Goal: Information Seeking & Learning: Learn about a topic

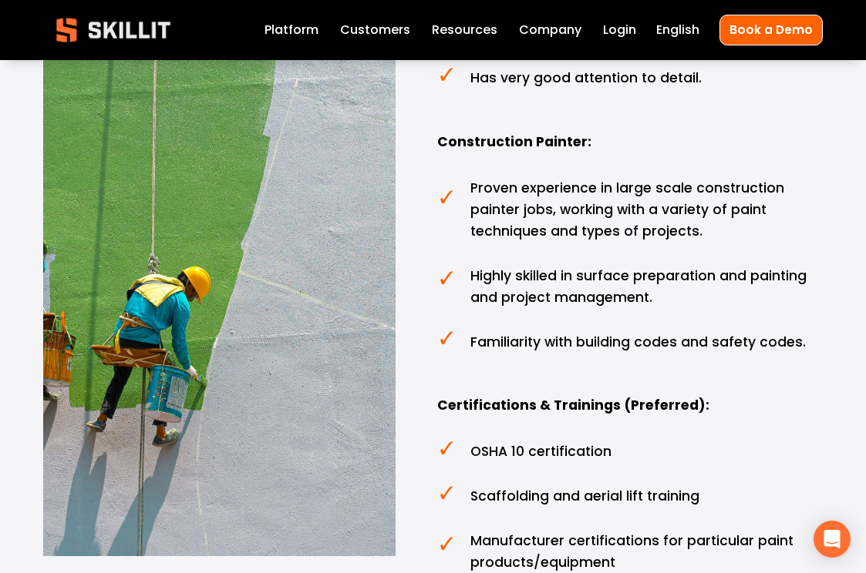
scroll to position [2322, 0]
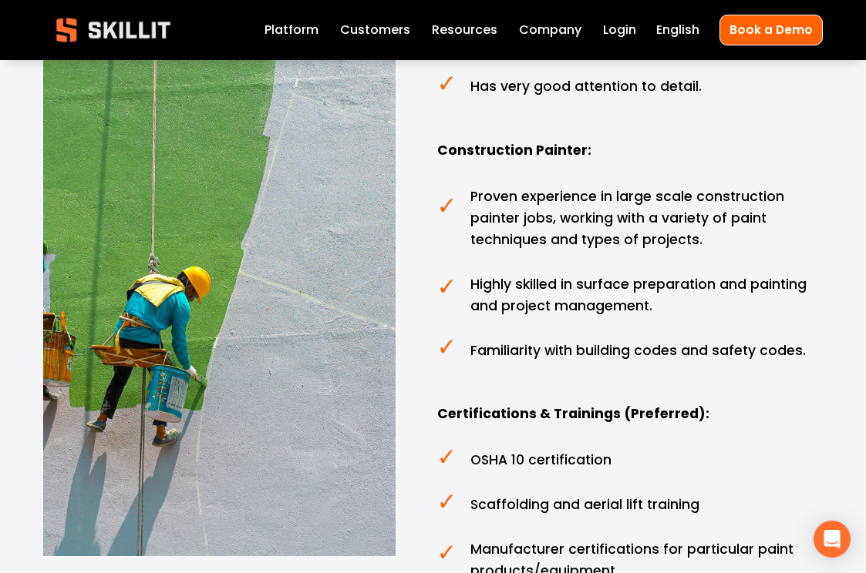
click at [315, 35] on link "Platform" at bounding box center [291, 29] width 54 height 21
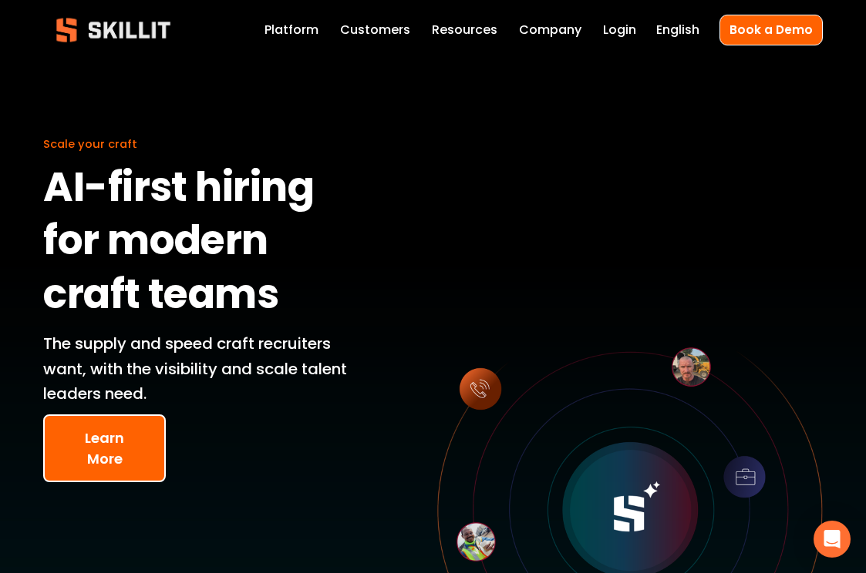
click at [139, 435] on button "Learn More" at bounding box center [104, 449] width 123 height 68
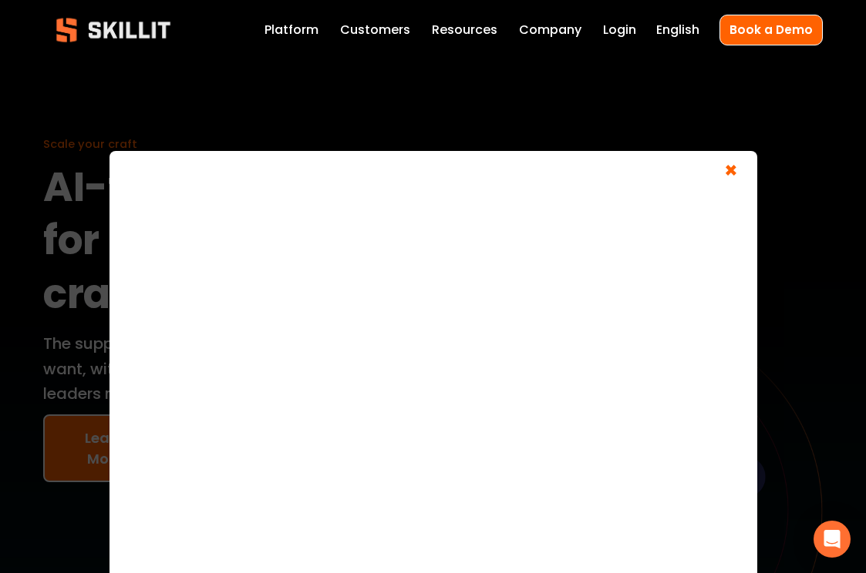
click at [741, 173] on span "×" at bounding box center [730, 173] width 29 height 29
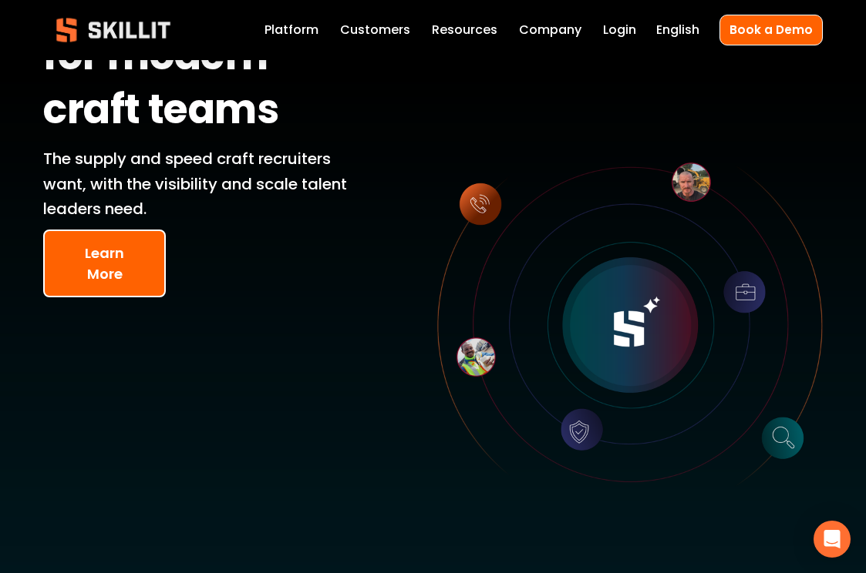
scroll to position [306, 0]
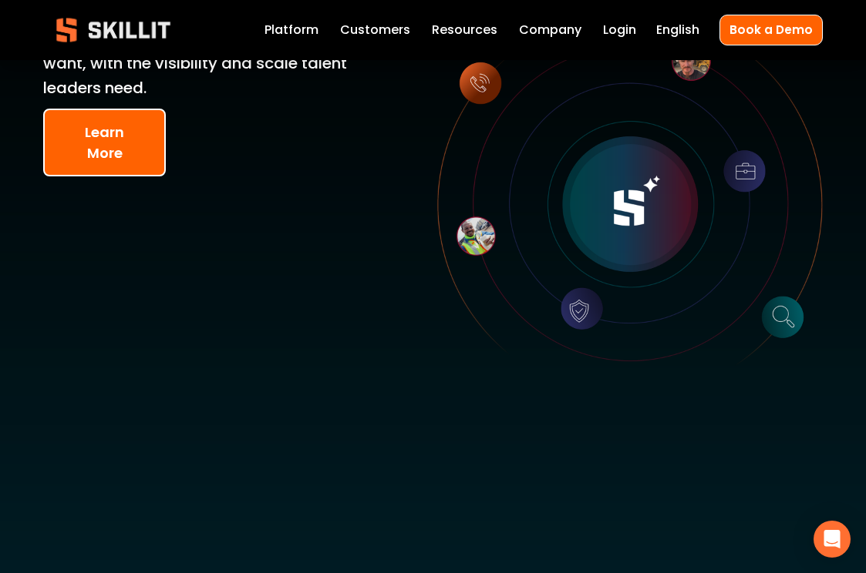
click at [392, 33] on link "Customers" at bounding box center [375, 29] width 70 height 21
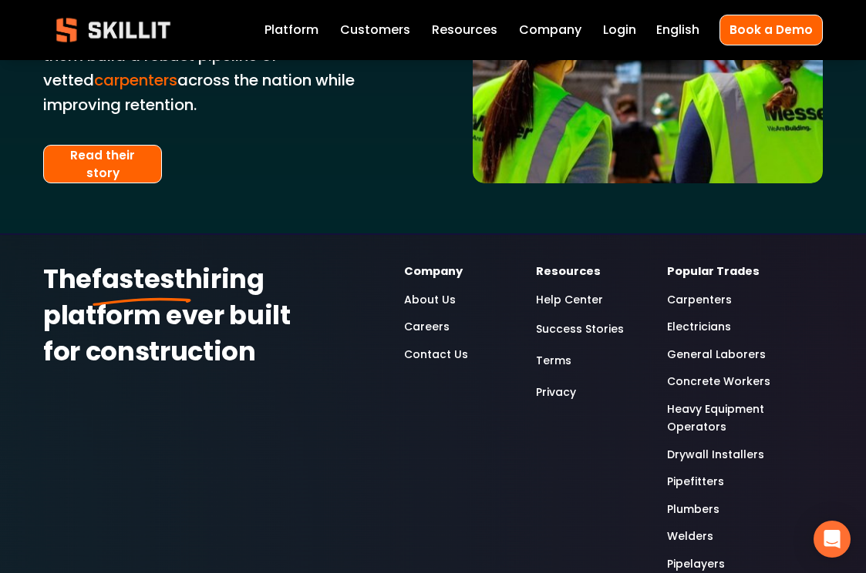
scroll to position [3890, 0]
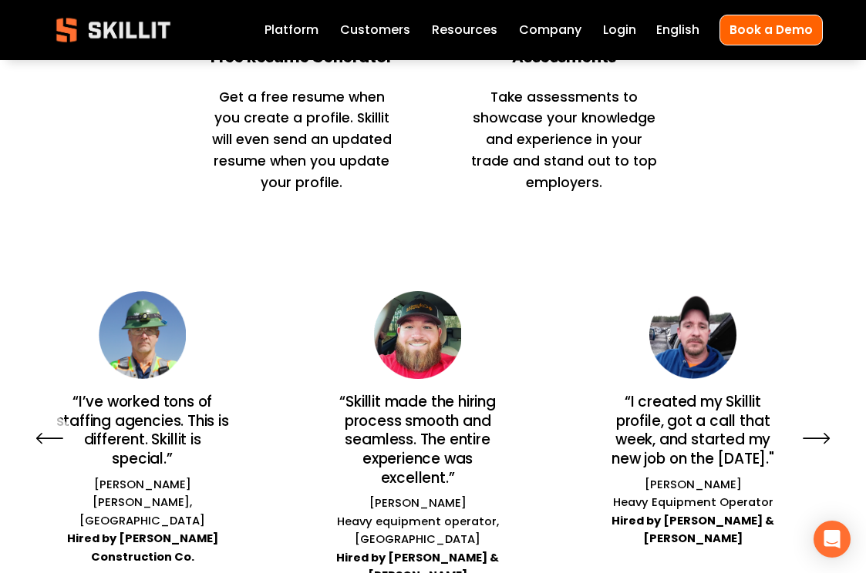
scroll to position [3444, 0]
